Goal: Task Accomplishment & Management: Manage account settings

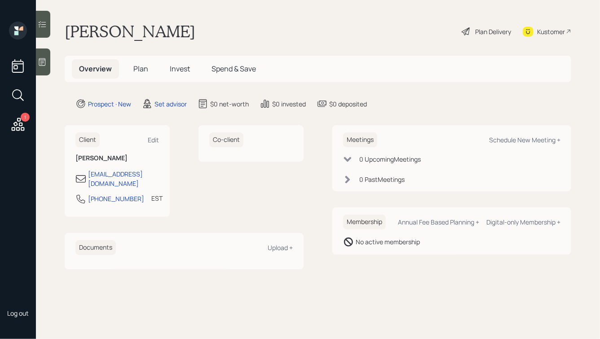
click at [47, 62] on icon at bounding box center [42, 61] width 9 height 9
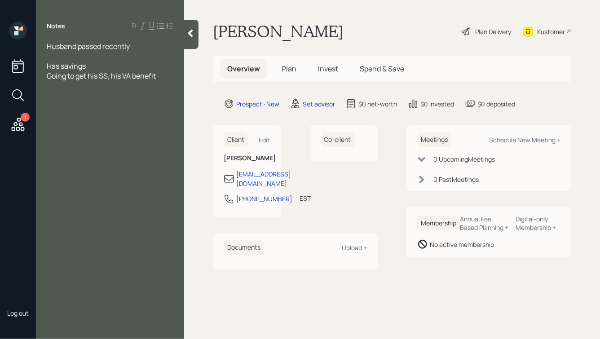
click at [193, 30] on icon at bounding box center [190, 33] width 9 height 9
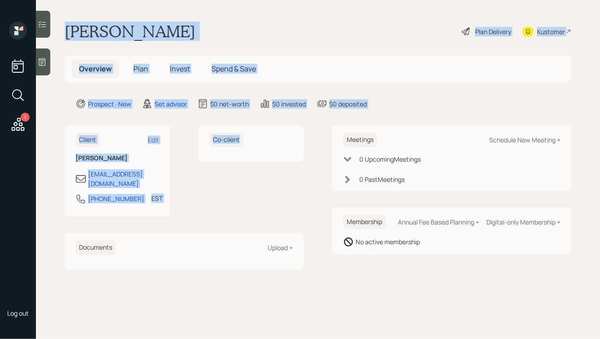
drag, startPoint x: 66, startPoint y: 30, endPoint x: 277, endPoint y: 162, distance: 249.3
click at [277, 162] on main "[PERSON_NAME] Plan Delivery Kustomer Overview Plan Invest Spend & Save Prospect…" at bounding box center [318, 169] width 564 height 339
click at [277, 163] on div "Co-client" at bounding box center [250, 171] width 105 height 92
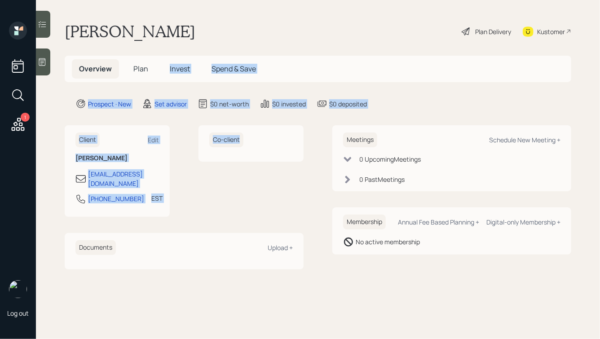
drag, startPoint x: 309, startPoint y: 159, endPoint x: 142, endPoint y: 16, distance: 219.9
click at [144, 23] on main "[PERSON_NAME] Plan Delivery Kustomer Overview Plan Invest Spend & Save Prospect…" at bounding box center [318, 169] width 564 height 339
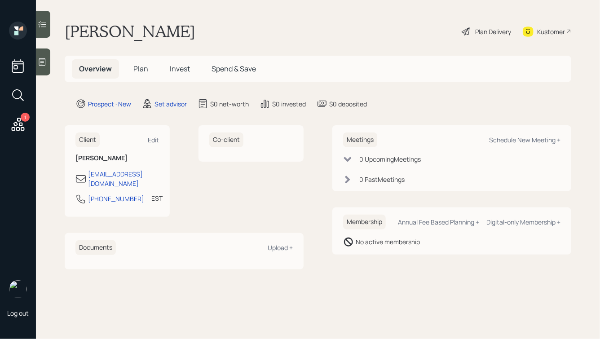
click at [142, 16] on main "[PERSON_NAME] Plan Delivery Kustomer Overview Plan Invest Spend & Save Prospect…" at bounding box center [318, 169] width 564 height 339
click at [33, 61] on div "1 Log out" at bounding box center [18, 169] width 36 height 339
click at [40, 61] on icon at bounding box center [42, 61] width 9 height 9
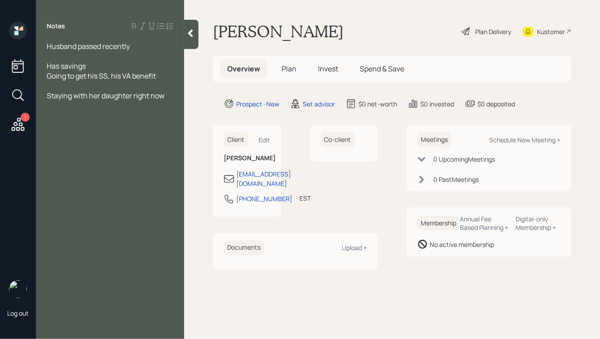
click at [187, 30] on icon at bounding box center [190, 33] width 9 height 9
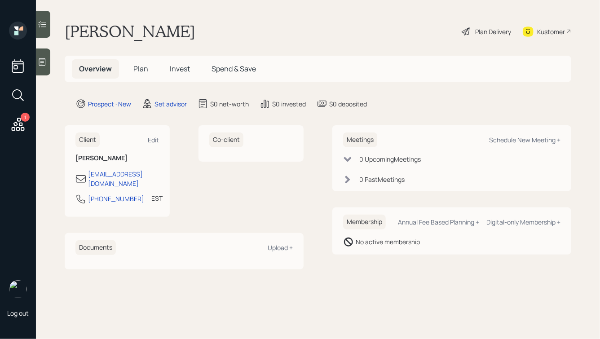
click at [39, 57] on icon at bounding box center [42, 61] width 9 height 9
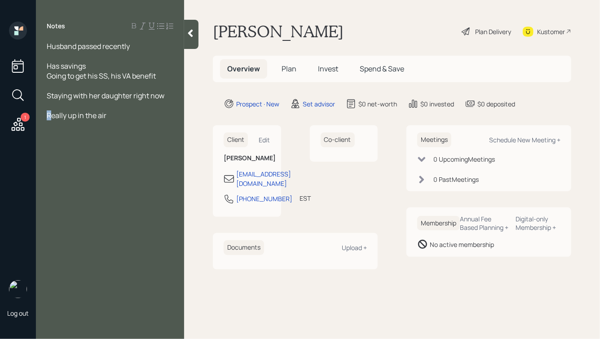
drag, startPoint x: 52, startPoint y: 116, endPoint x: 47, endPoint y: 116, distance: 4.9
click at [47, 116] on span "Really up in the air" at bounding box center [77, 115] width 60 height 10
click at [159, 75] on div "Has savings Going to get his SS, his VA benefit" at bounding box center [110, 71] width 127 height 20
click at [193, 40] on div at bounding box center [191, 34] width 14 height 29
